Goal: Transaction & Acquisition: Purchase product/service

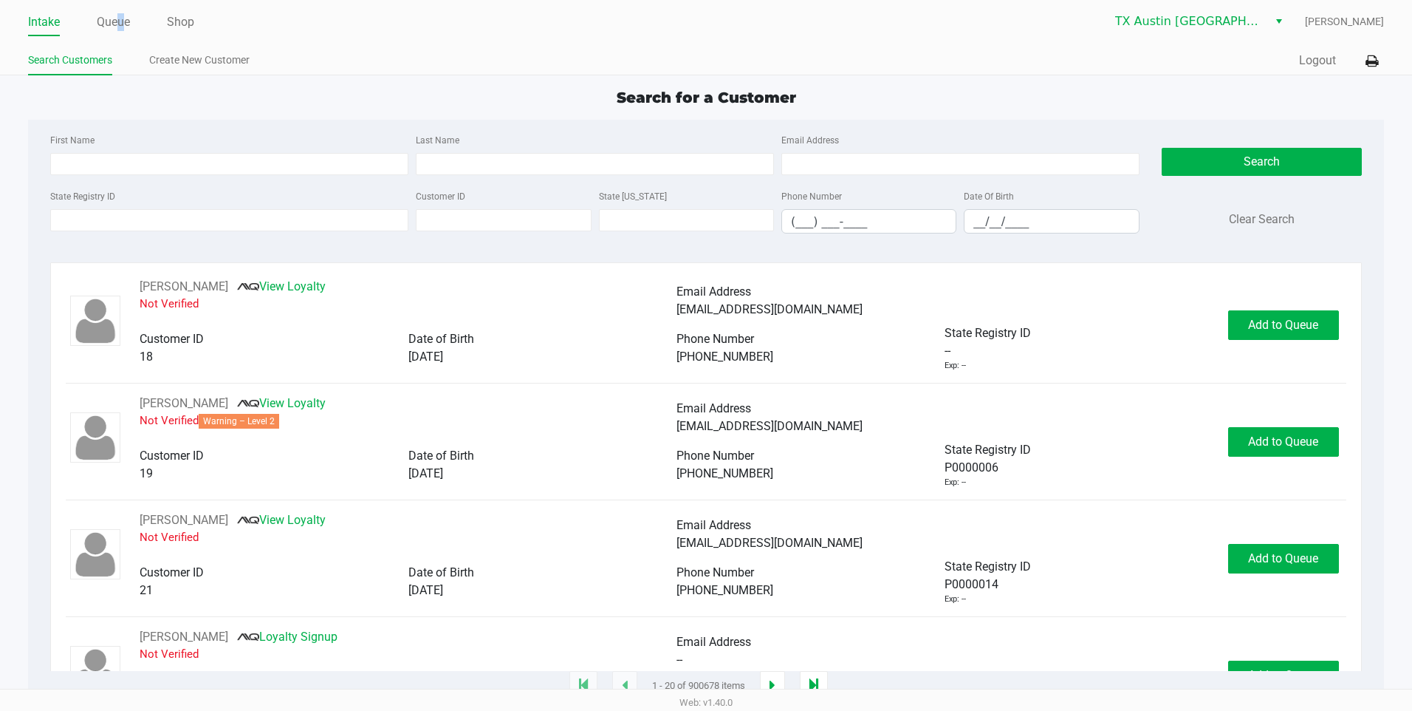
drag, startPoint x: 119, startPoint y: 27, endPoint x: 120, endPoint y: 36, distance: 9.6
click at [122, 35] on li "Queue" at bounding box center [113, 23] width 33 height 26
drag, startPoint x: 120, startPoint y: 36, endPoint x: 107, endPoint y: 24, distance: 17.8
click at [107, 24] on link "Queue" at bounding box center [113, 22] width 33 height 21
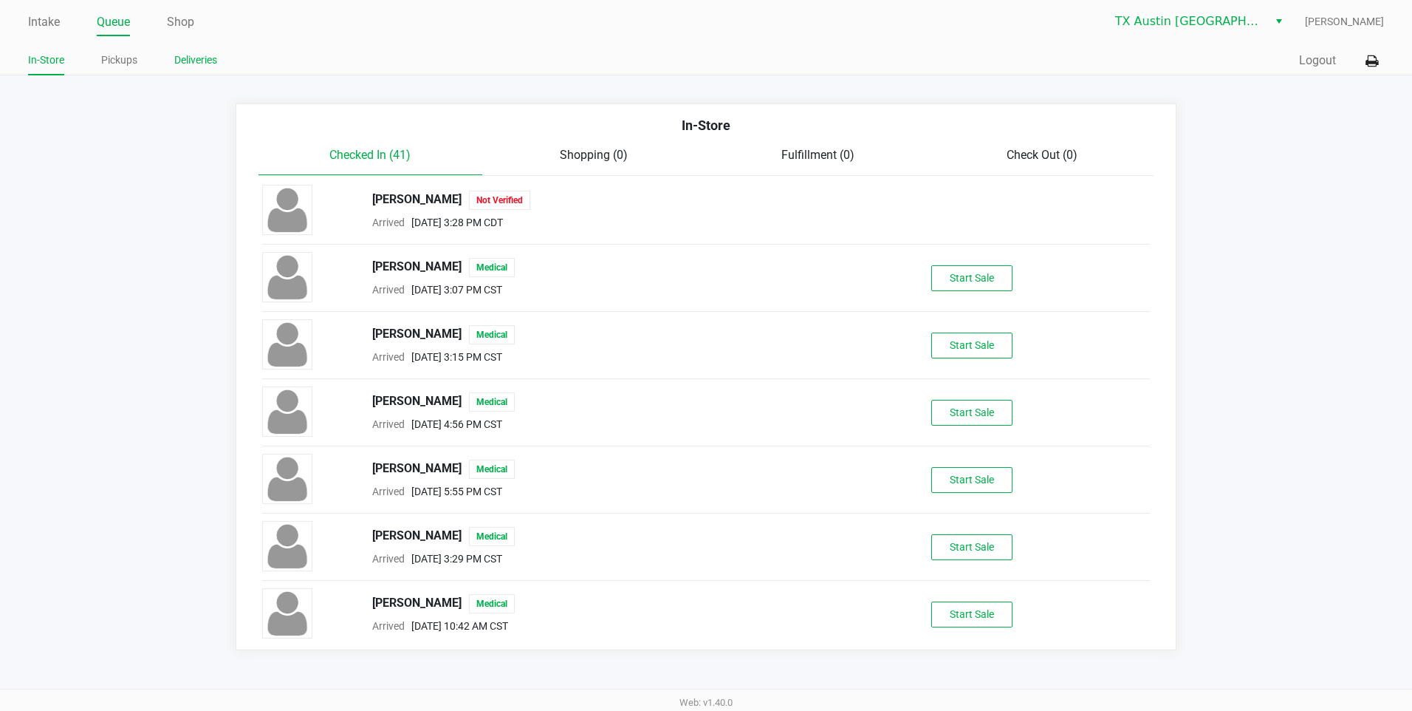
click at [198, 57] on link "Deliveries" at bounding box center [195, 60] width 43 height 18
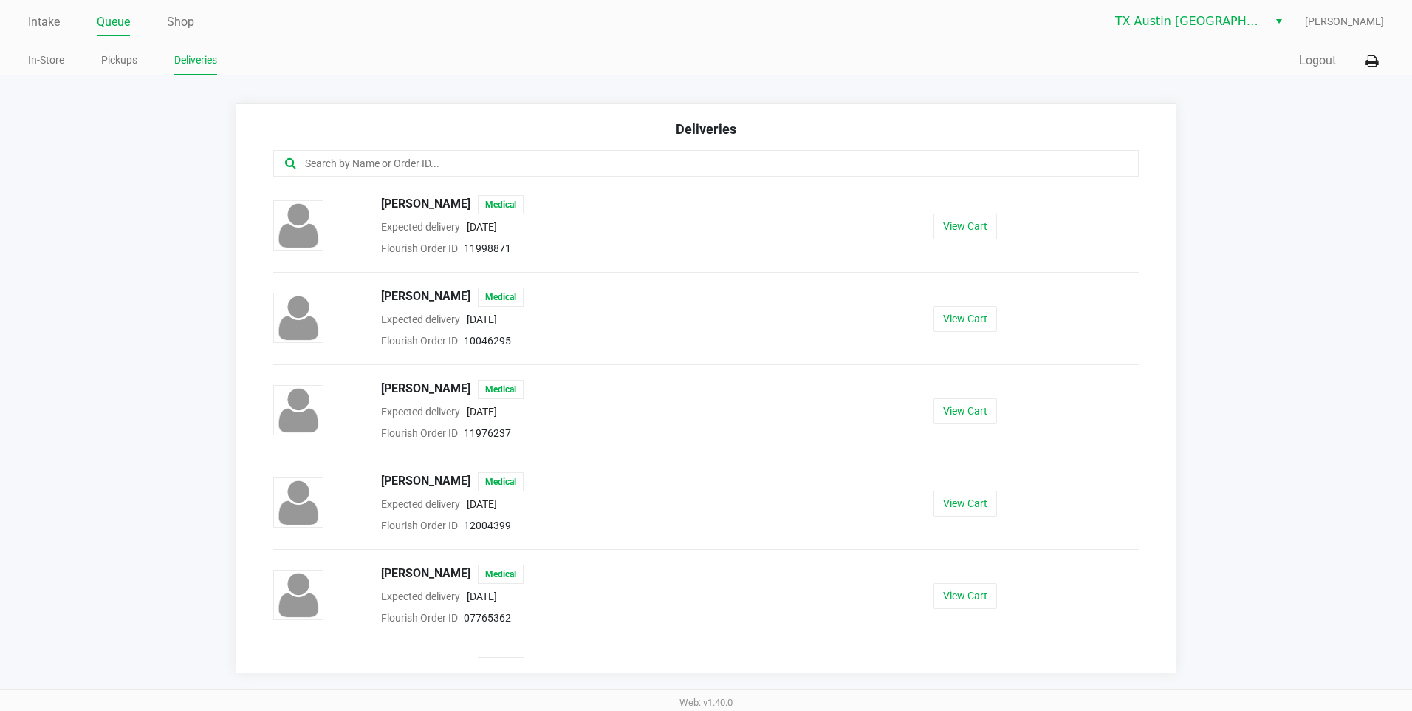
click at [321, 170] on input "text" at bounding box center [683, 163] width 759 height 17
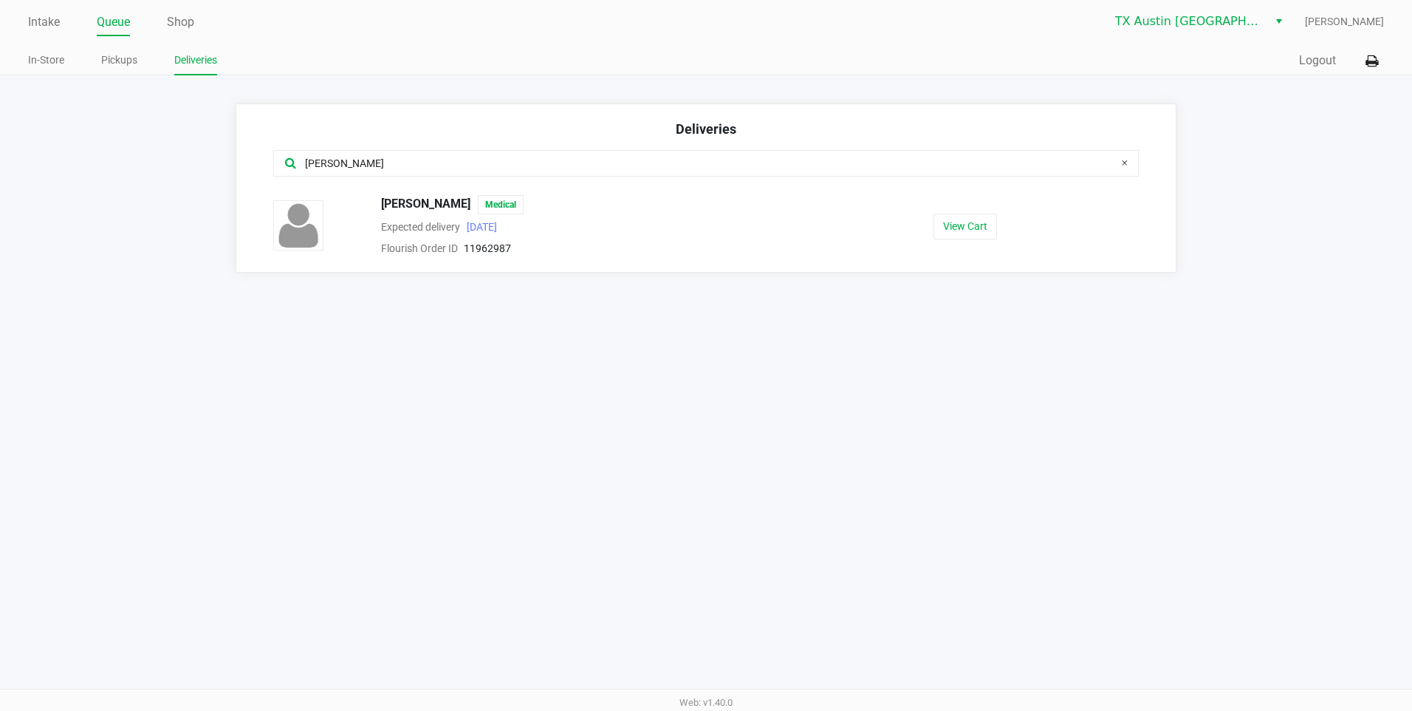
type input "[PERSON_NAME]"
drag, startPoint x: 1007, startPoint y: 230, endPoint x: 981, endPoint y: 223, distance: 26.7
click at [981, 223] on button "View Cart" at bounding box center [966, 226] width 64 height 26
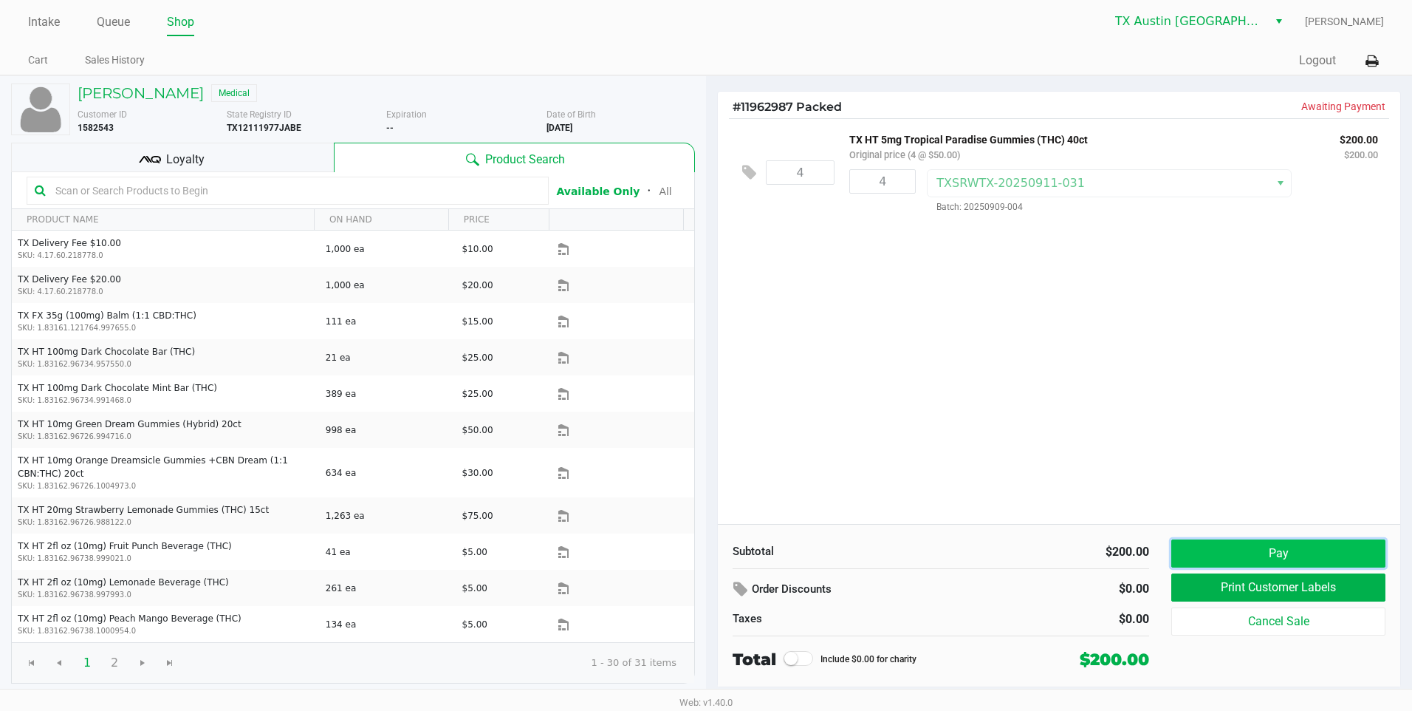
click at [1292, 550] on button "Pay" at bounding box center [1278, 553] width 214 height 28
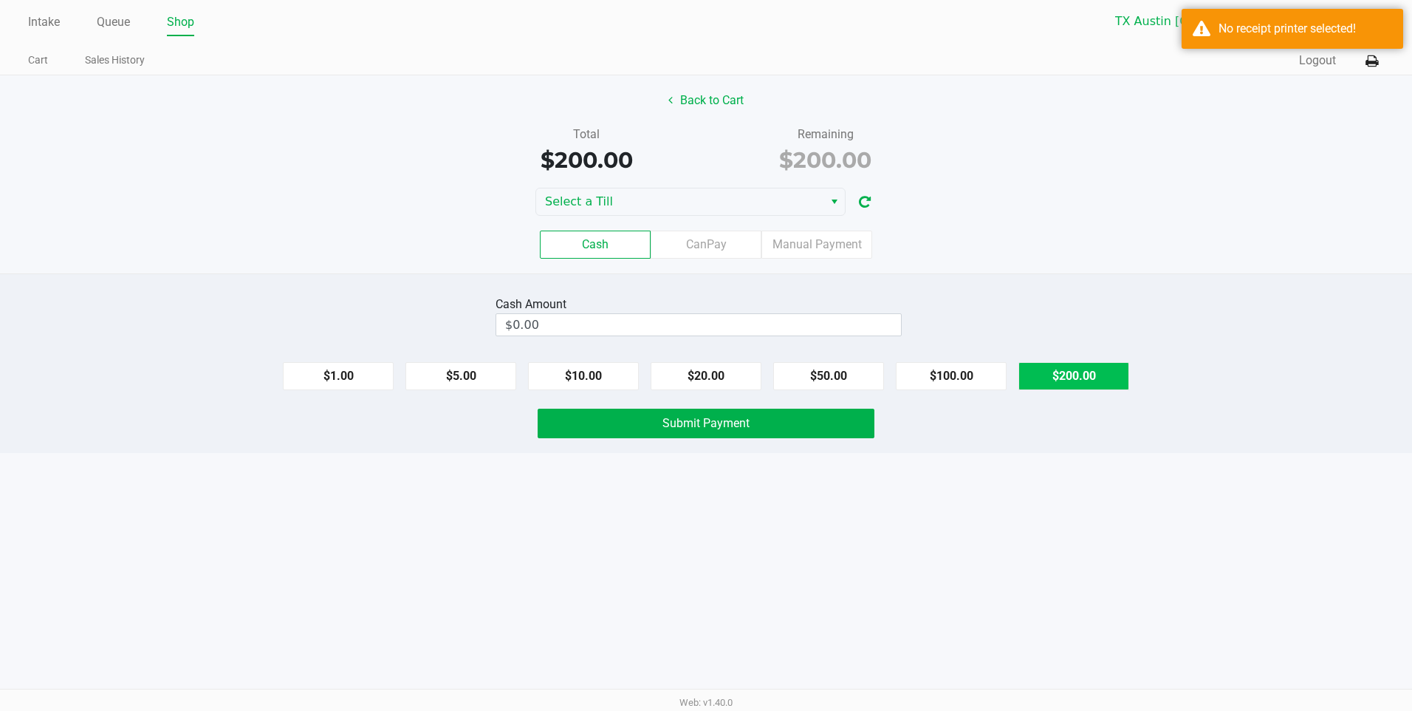
click at [1101, 380] on button "$200.00" at bounding box center [1074, 376] width 111 height 28
type input "$200.00"
click at [777, 431] on button "Submit Payment" at bounding box center [706, 423] width 337 height 30
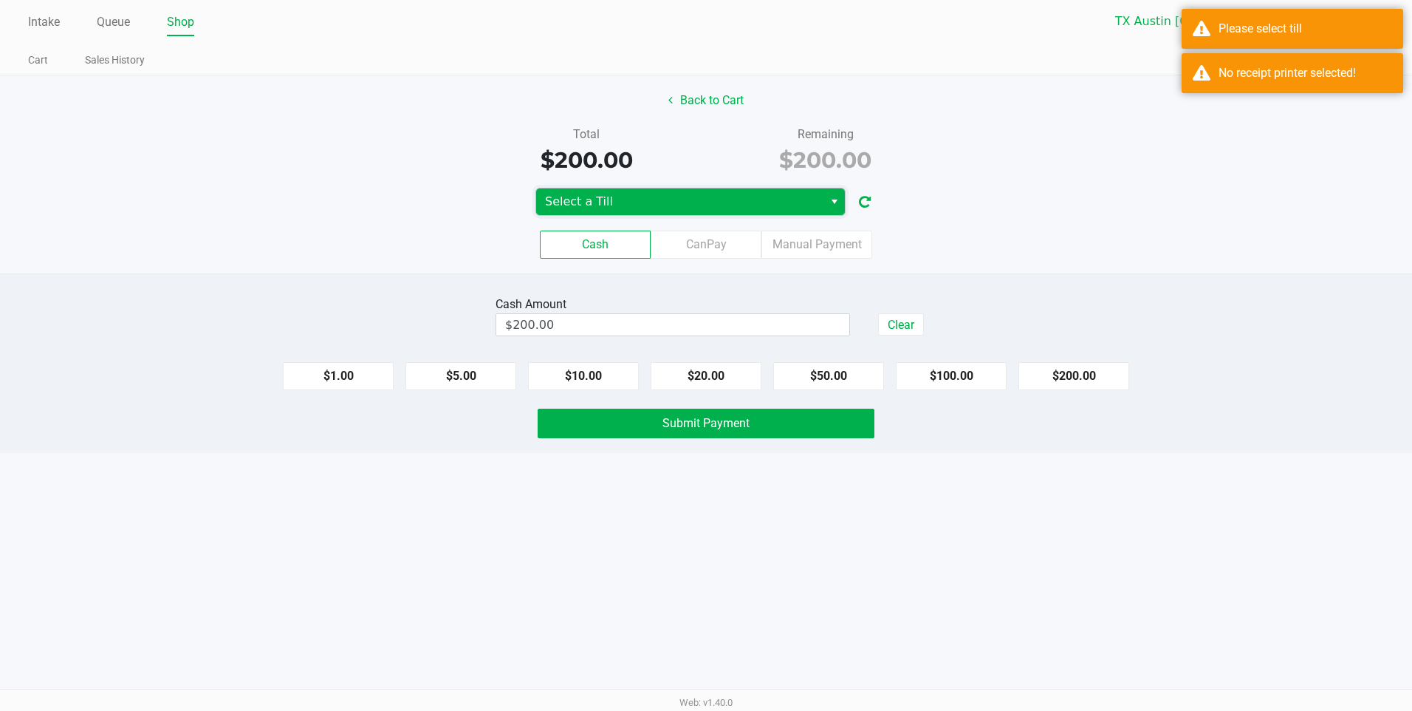
click at [726, 209] on span "Select a Till" at bounding box center [680, 202] width 270 height 18
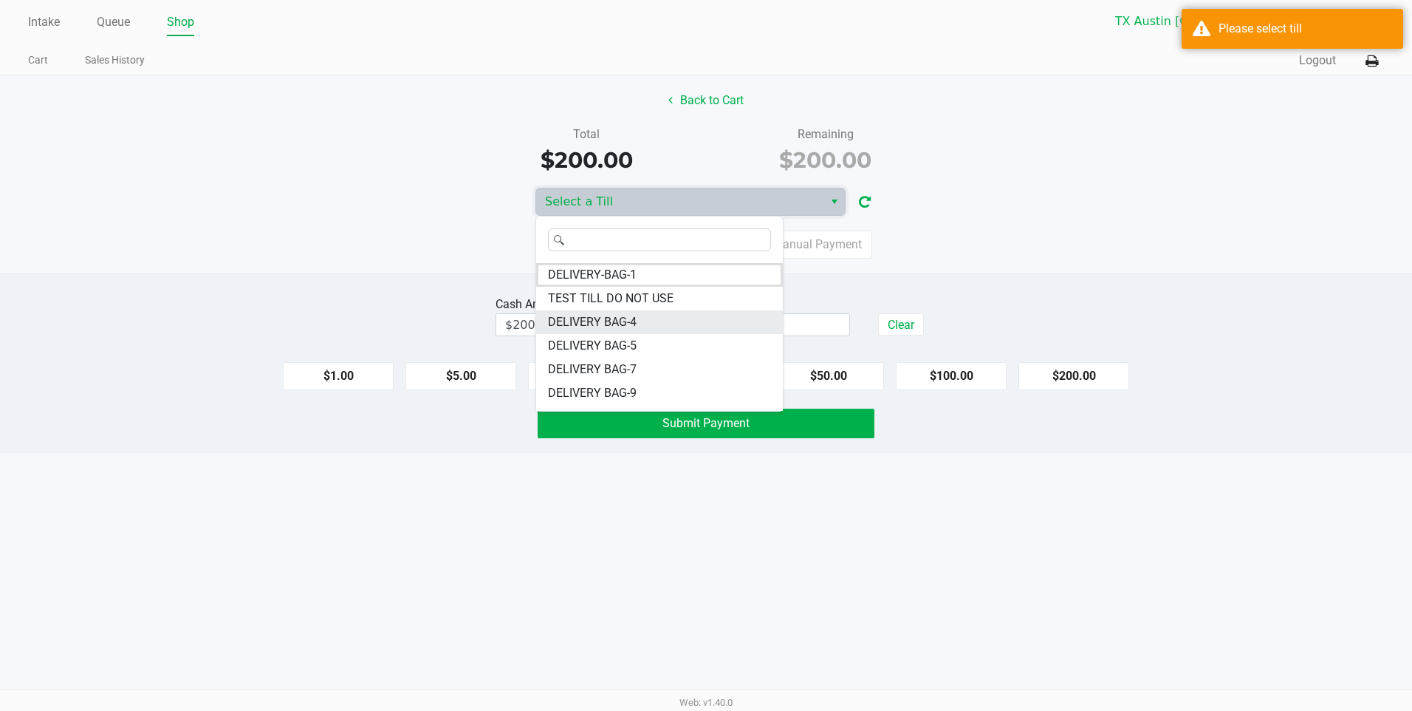
click at [629, 315] on span "DELIVERY BAG-4" at bounding box center [592, 322] width 89 height 18
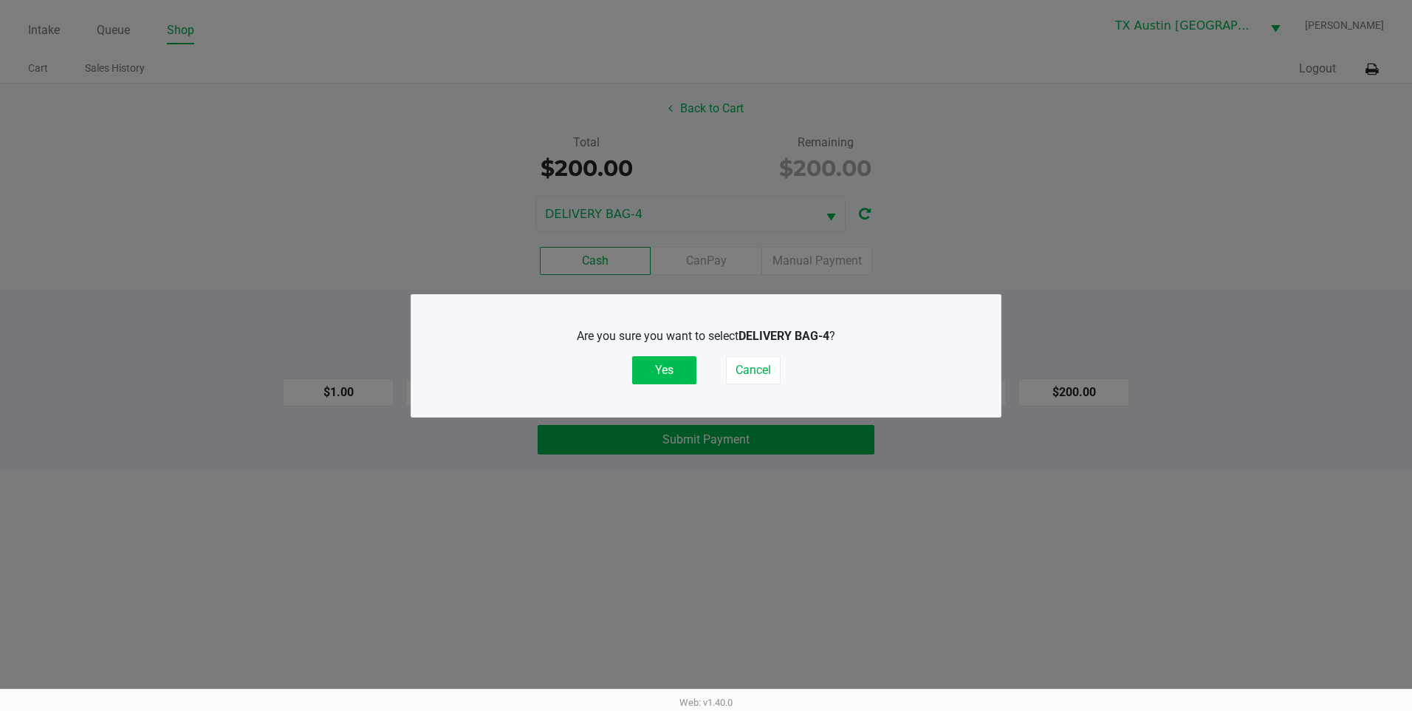
click at [667, 367] on button "Yes" at bounding box center [664, 370] width 64 height 28
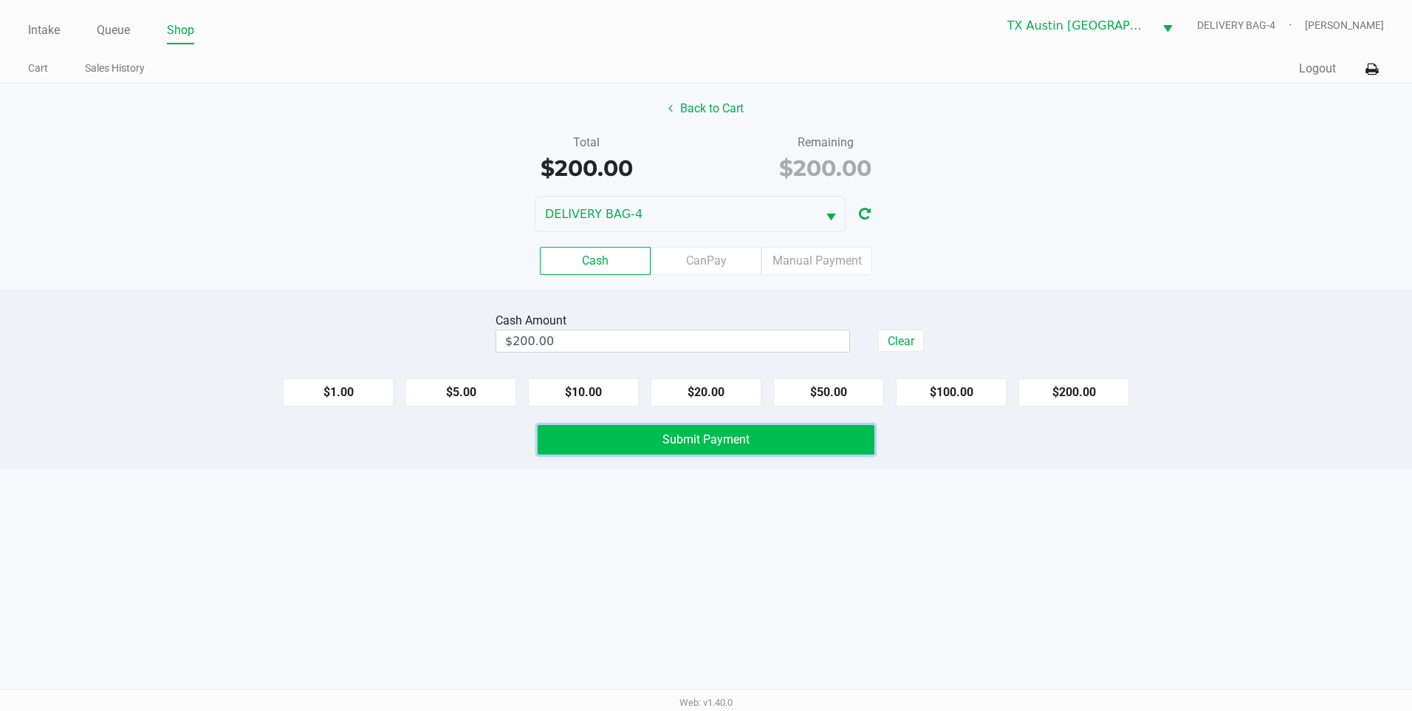
click at [805, 437] on button "Submit Payment" at bounding box center [706, 440] width 337 height 30
